Goal: Task Accomplishment & Management: Use online tool/utility

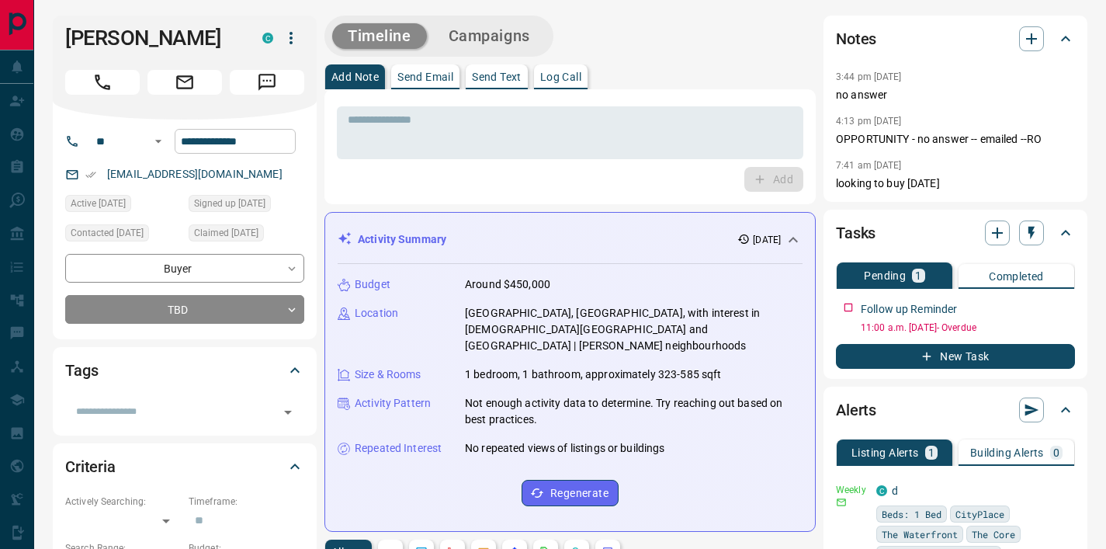
click at [241, 133] on input "**********" at bounding box center [235, 141] width 121 height 25
click at [102, 38] on h1 "[PERSON_NAME]" at bounding box center [152, 38] width 174 height 25
click at [103, 38] on h1 "[PERSON_NAME]" at bounding box center [152, 38] width 174 height 25
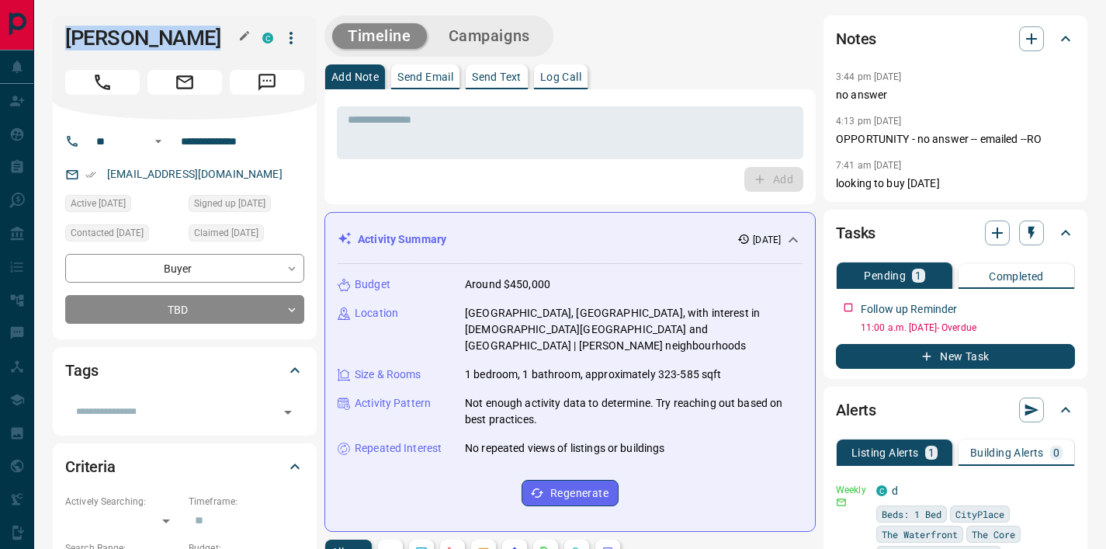
click at [103, 38] on h1 "[PERSON_NAME]" at bounding box center [152, 38] width 174 height 25
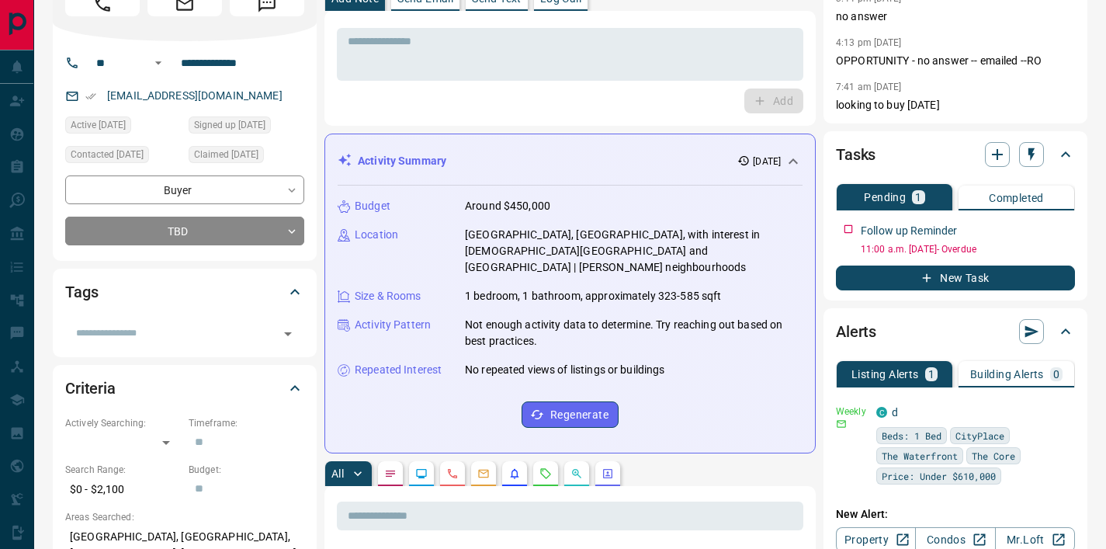
scroll to position [262, 0]
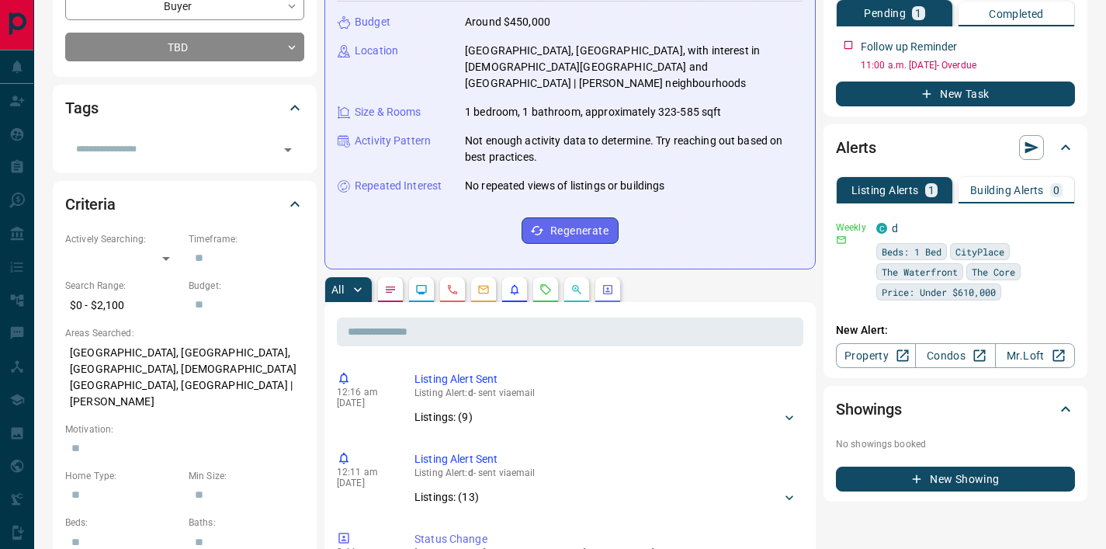
click at [548, 283] on icon "Requests" at bounding box center [546, 289] width 12 height 12
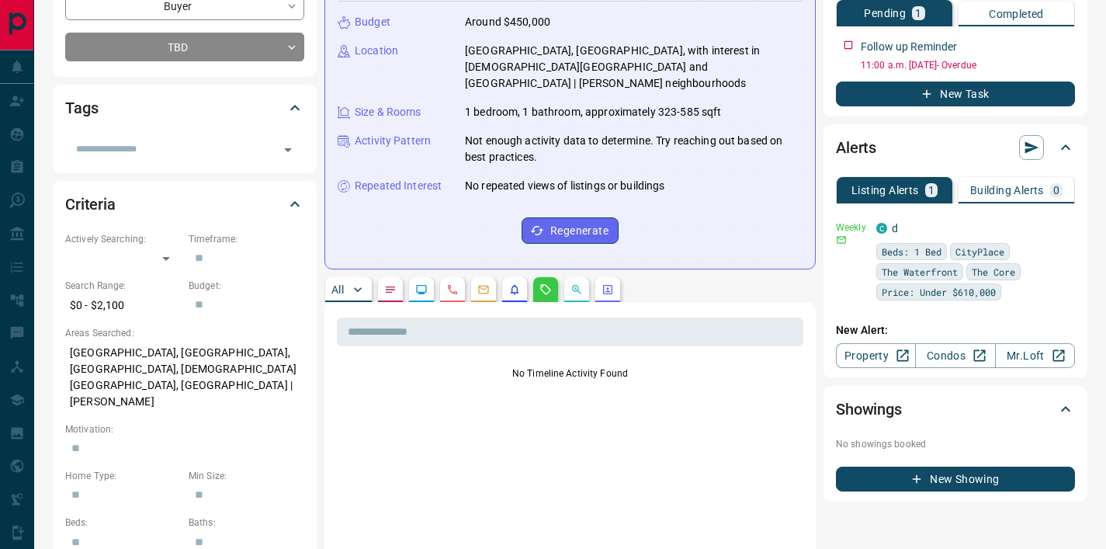
click at [340, 284] on p "All" at bounding box center [337, 289] width 12 height 11
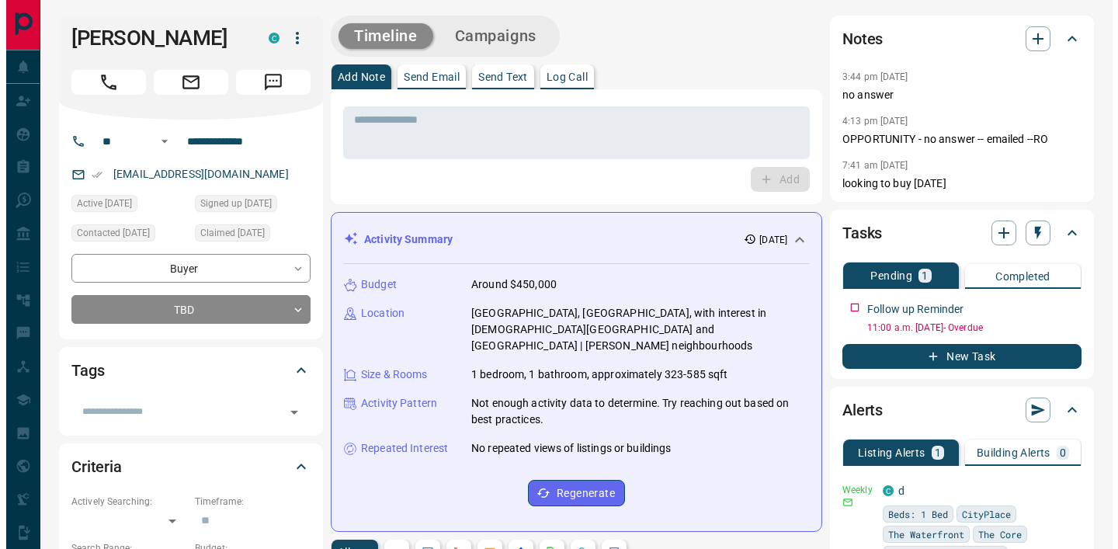
scroll to position [0, 0]
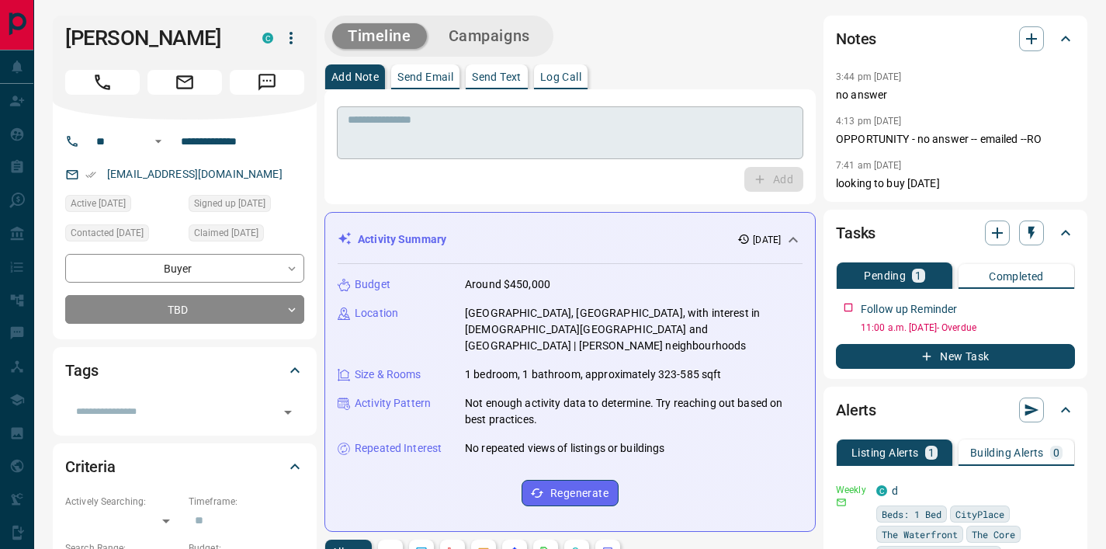
click at [449, 128] on textarea at bounding box center [570, 133] width 445 height 40
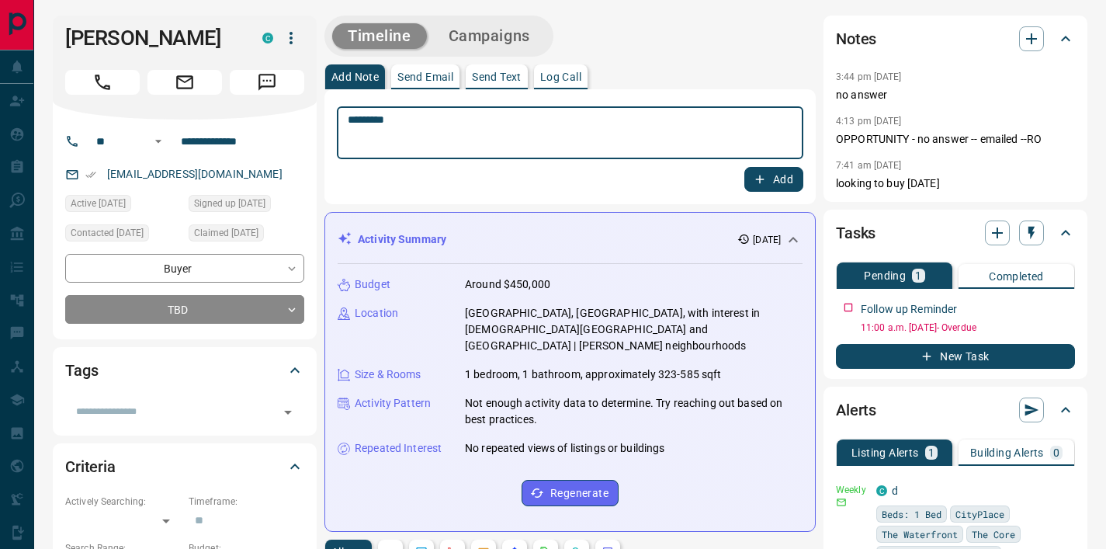
type textarea "*********"
click at [767, 180] on button "Add" at bounding box center [773, 179] width 59 height 25
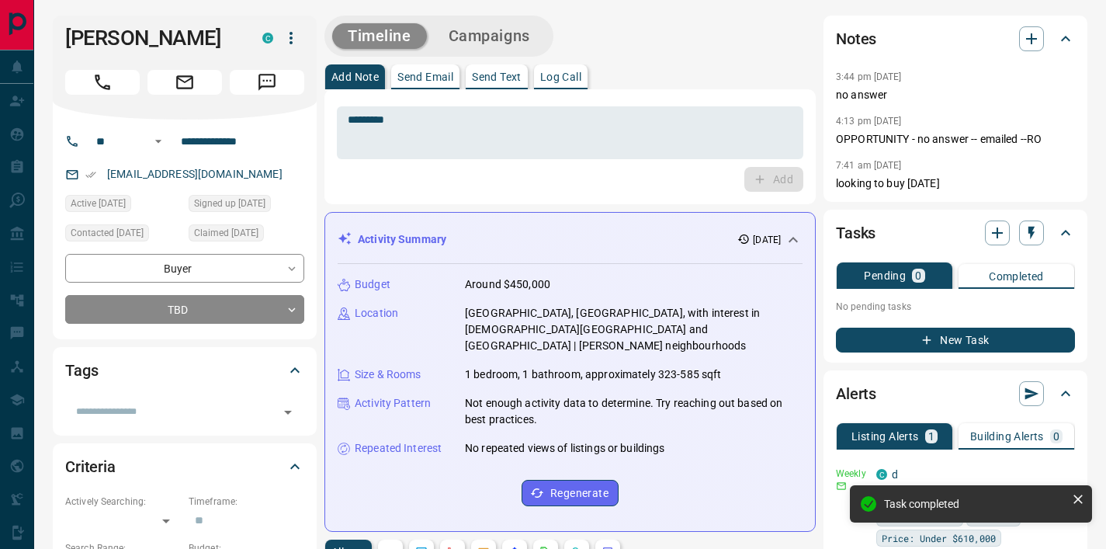
click at [971, 329] on button "New Task" at bounding box center [955, 340] width 239 height 25
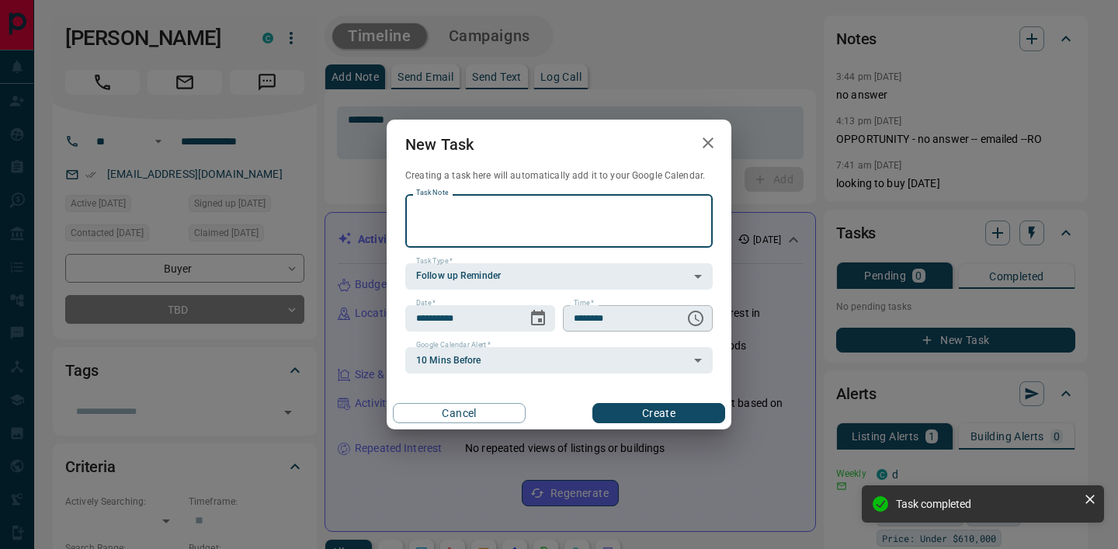
click at [685, 323] on button "Choose time, selected time is 6:00 AM" at bounding box center [695, 318] width 31 height 31
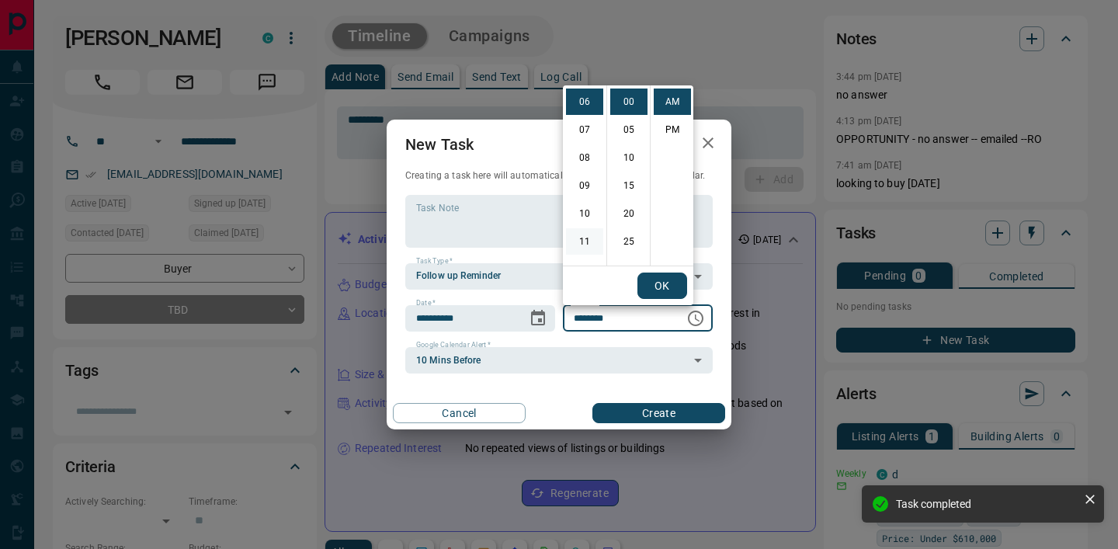
click at [584, 239] on li "11" at bounding box center [584, 241] width 37 height 26
type input "********"
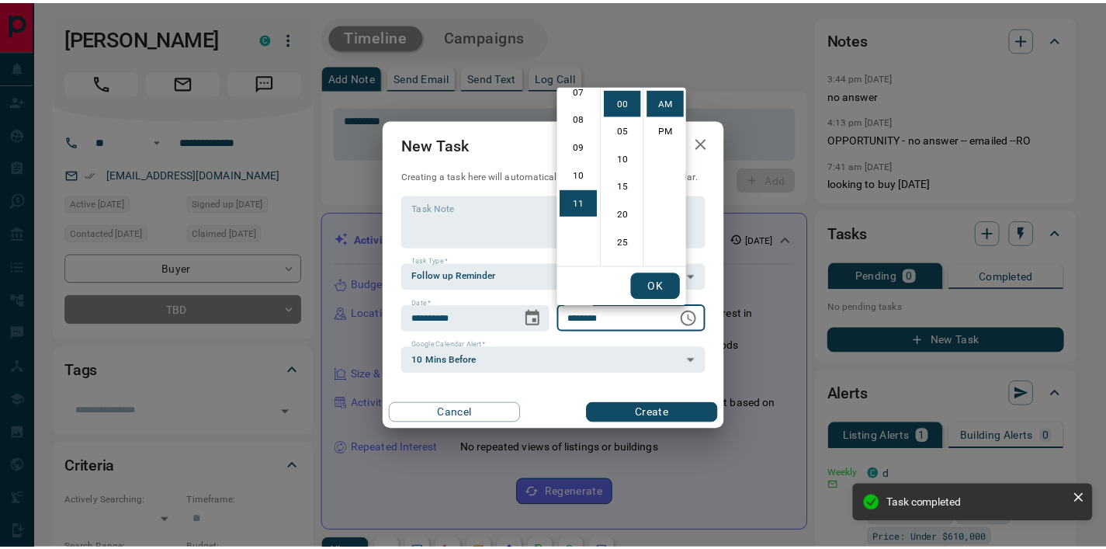
scroll to position [303, 0]
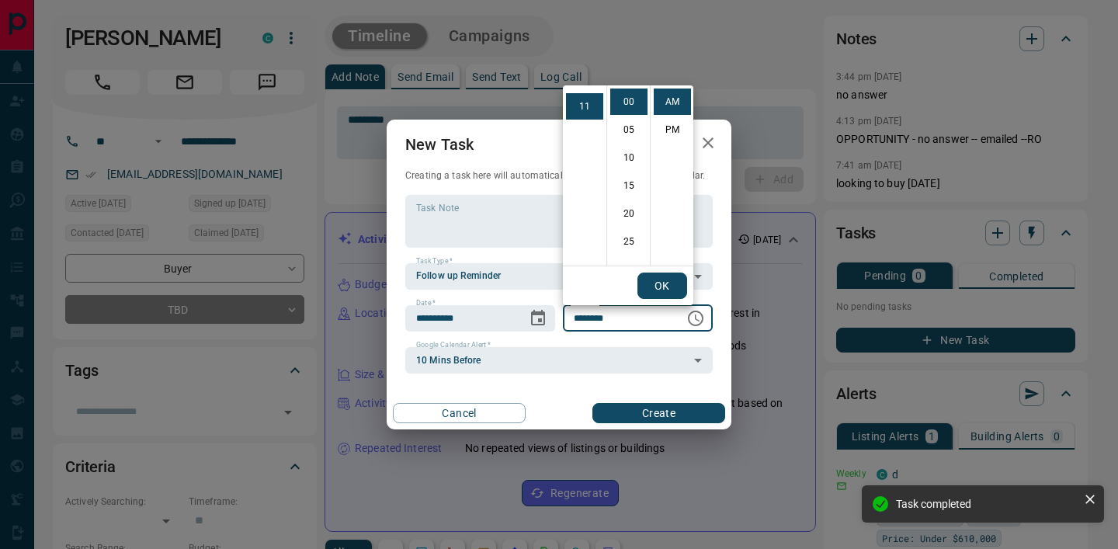
click at [658, 289] on button "OK" at bounding box center [662, 285] width 50 height 26
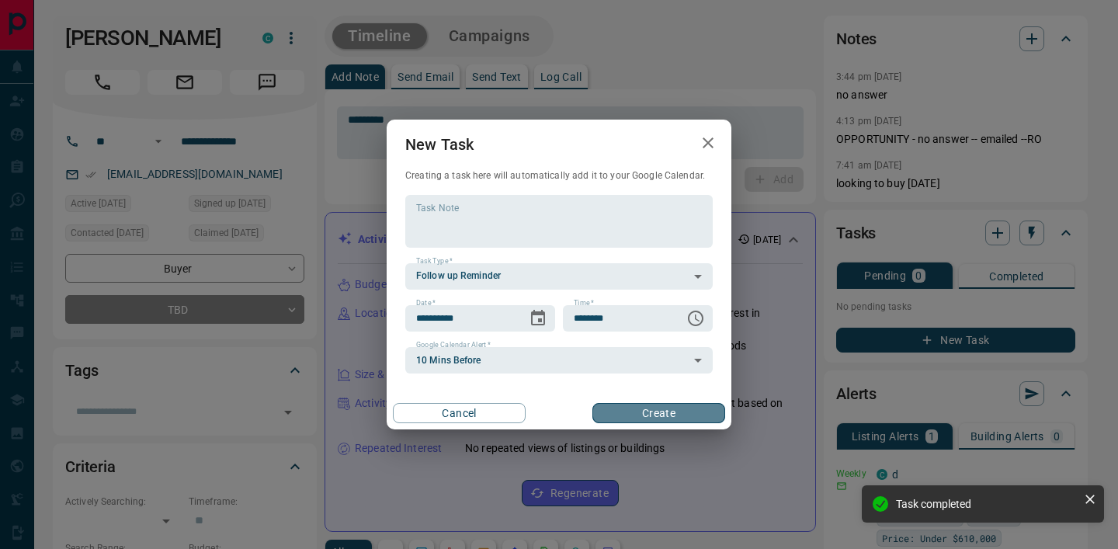
click at [634, 413] on button "Create" at bounding box center [658, 413] width 133 height 20
